Goal: Navigation & Orientation: Find specific page/section

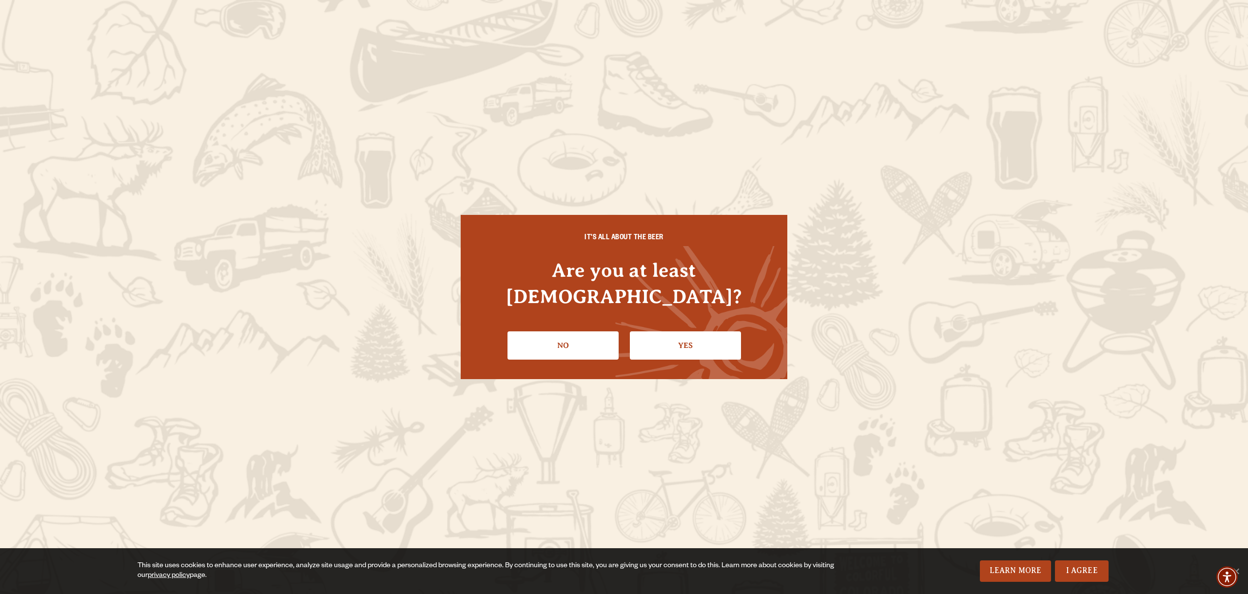
click at [711, 331] on link "Yes" at bounding box center [685, 345] width 111 height 28
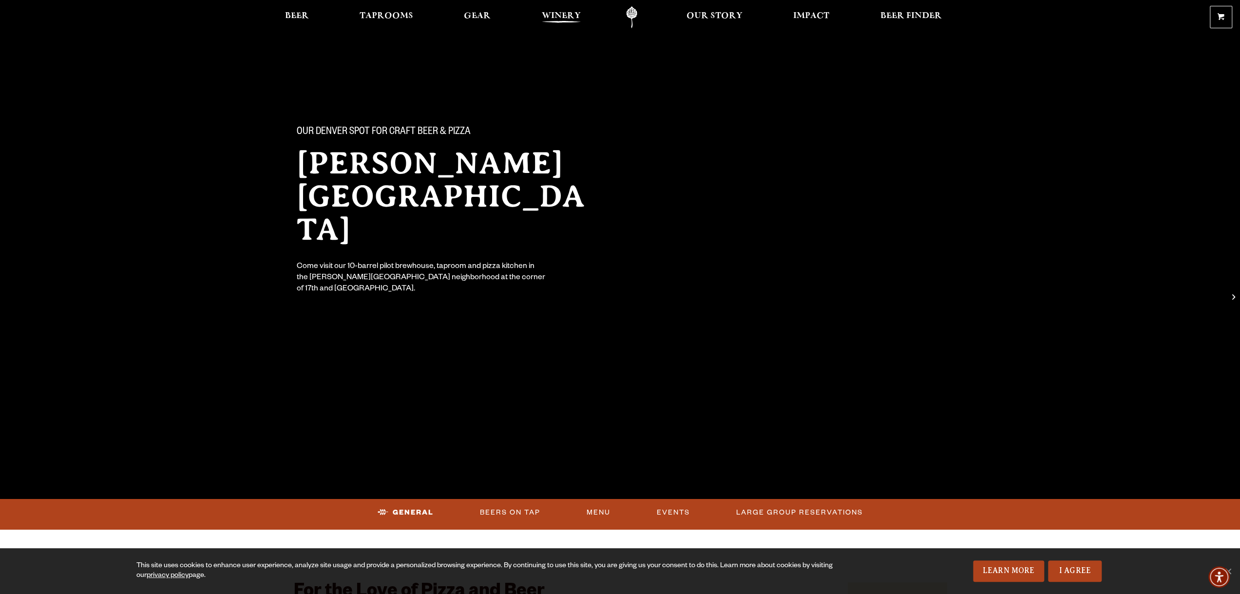
click at [558, 12] on span "Winery" at bounding box center [561, 16] width 39 height 8
click at [295, 17] on span "Beer" at bounding box center [297, 16] width 24 height 8
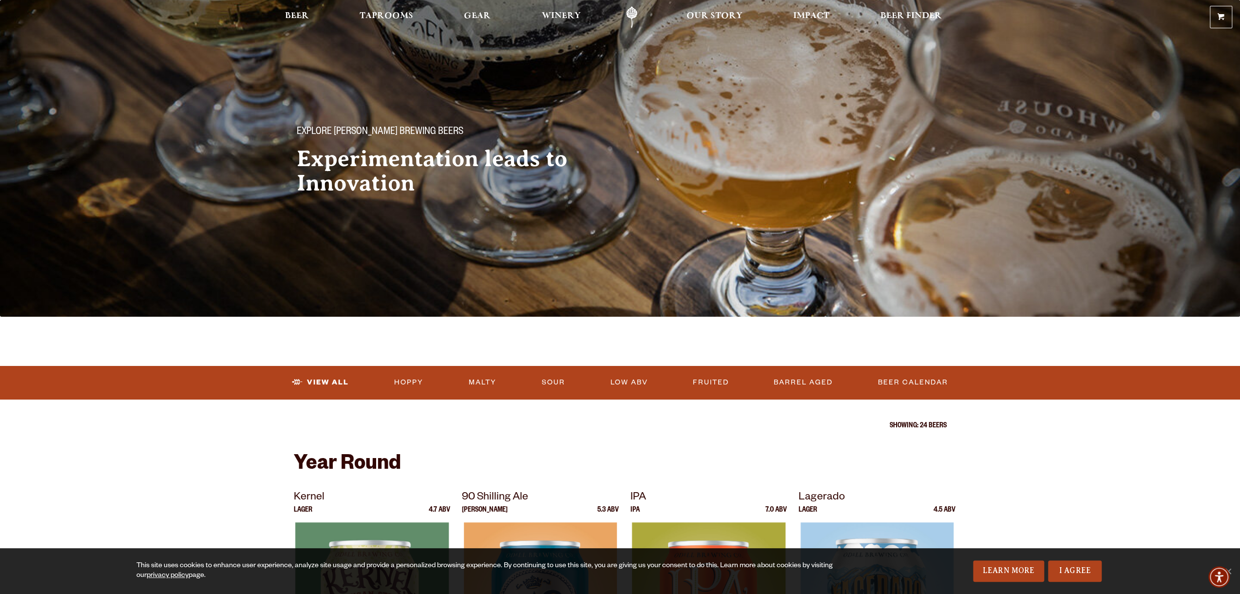
drag, startPoint x: 220, startPoint y: 261, endPoint x: 216, endPoint y: 266, distance: 6.2
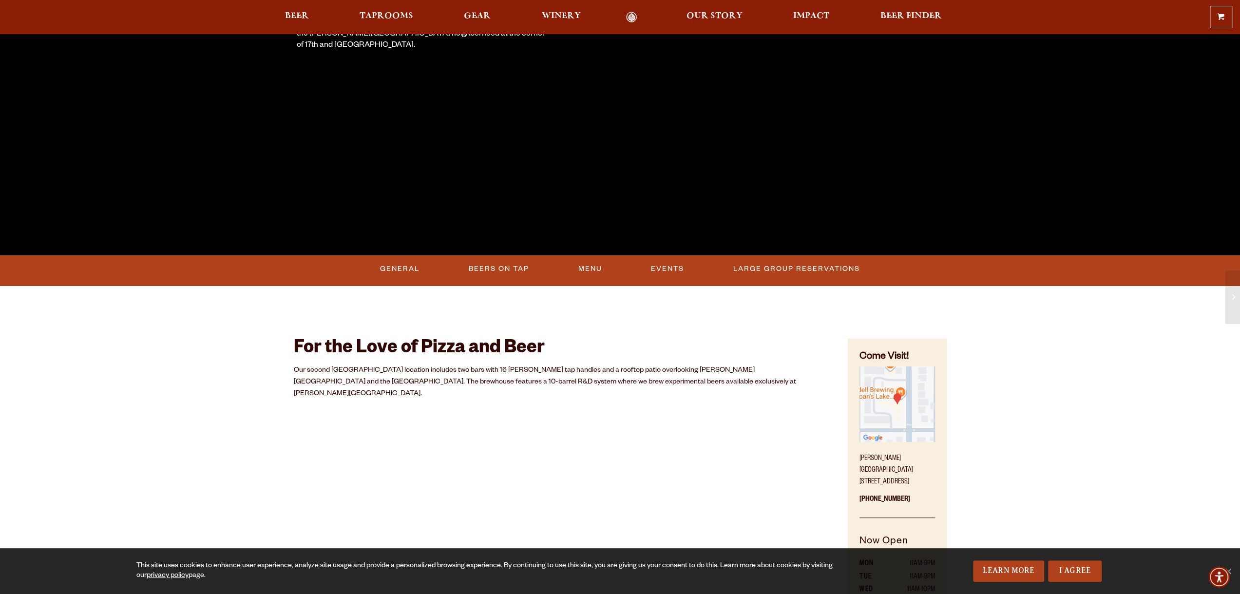
scroll to position [195, 0]
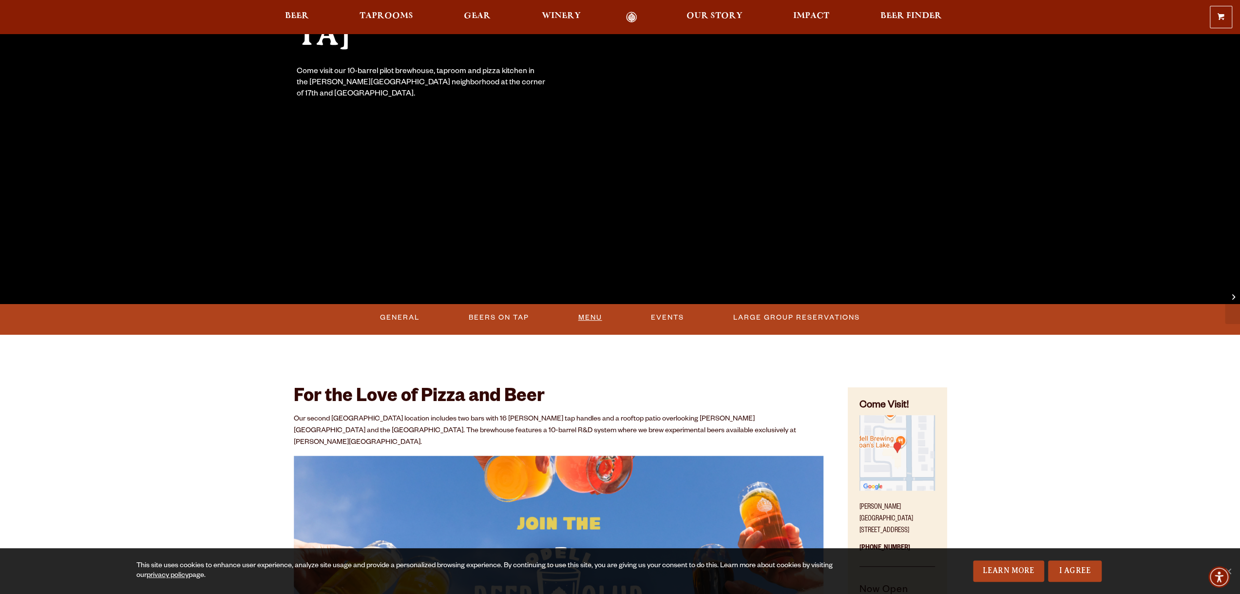
click at [592, 317] on link "Menu" at bounding box center [590, 318] width 32 height 22
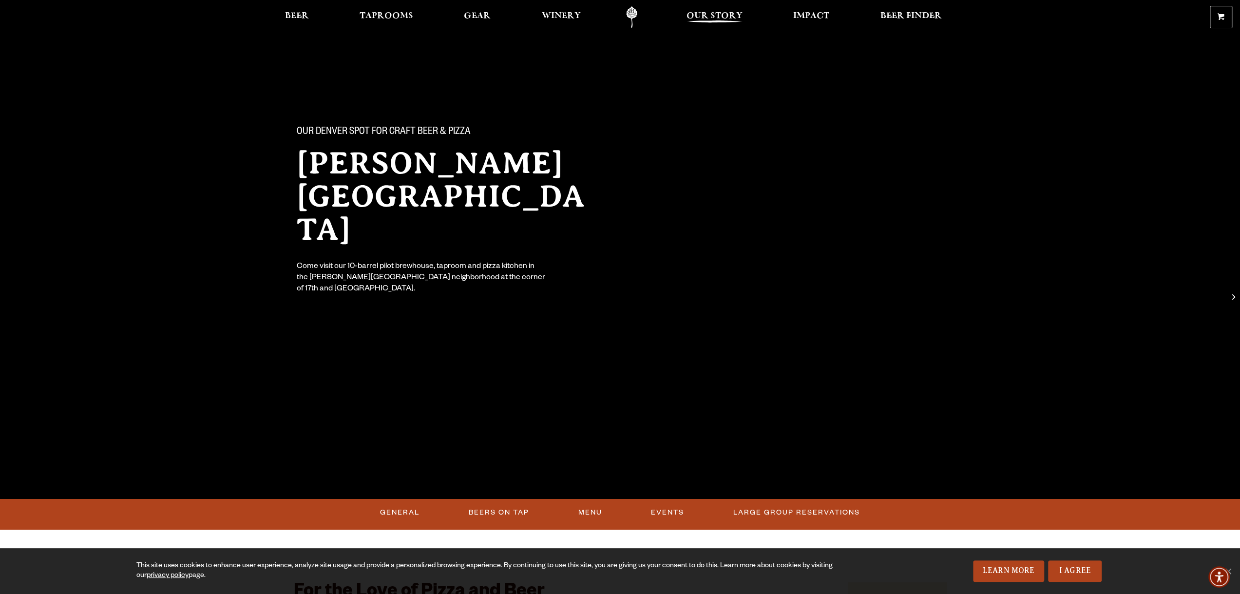
click at [719, 12] on span "Our Story" at bounding box center [715, 16] width 56 height 8
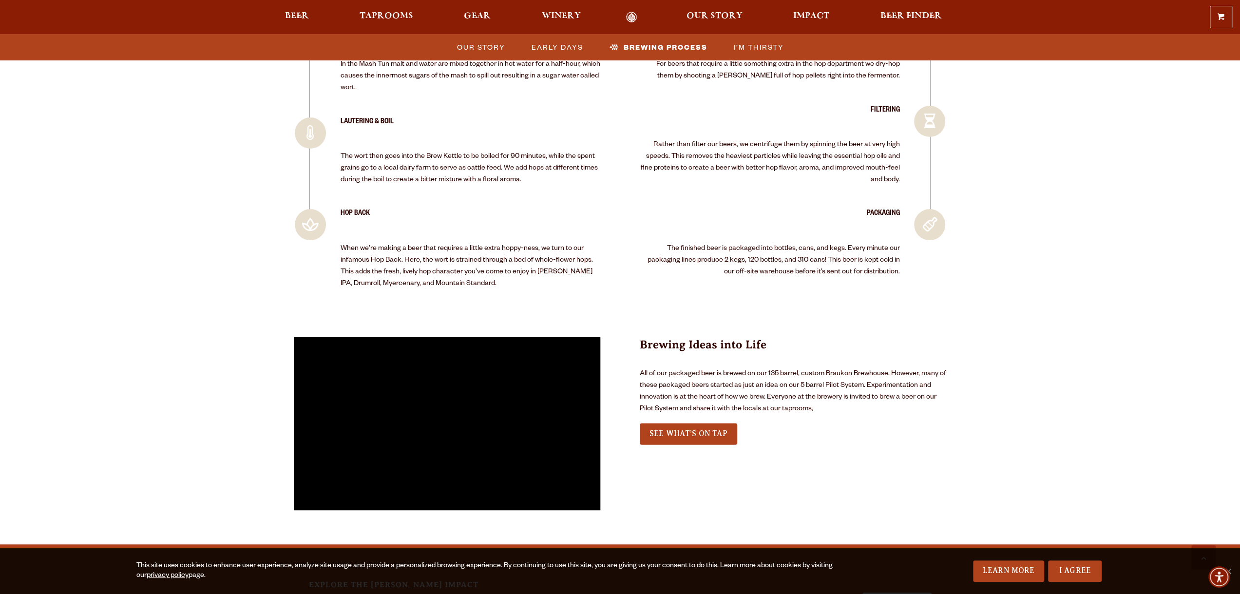
scroll to position [2047, 0]
